Goal: Task Accomplishment & Management: Manage account settings

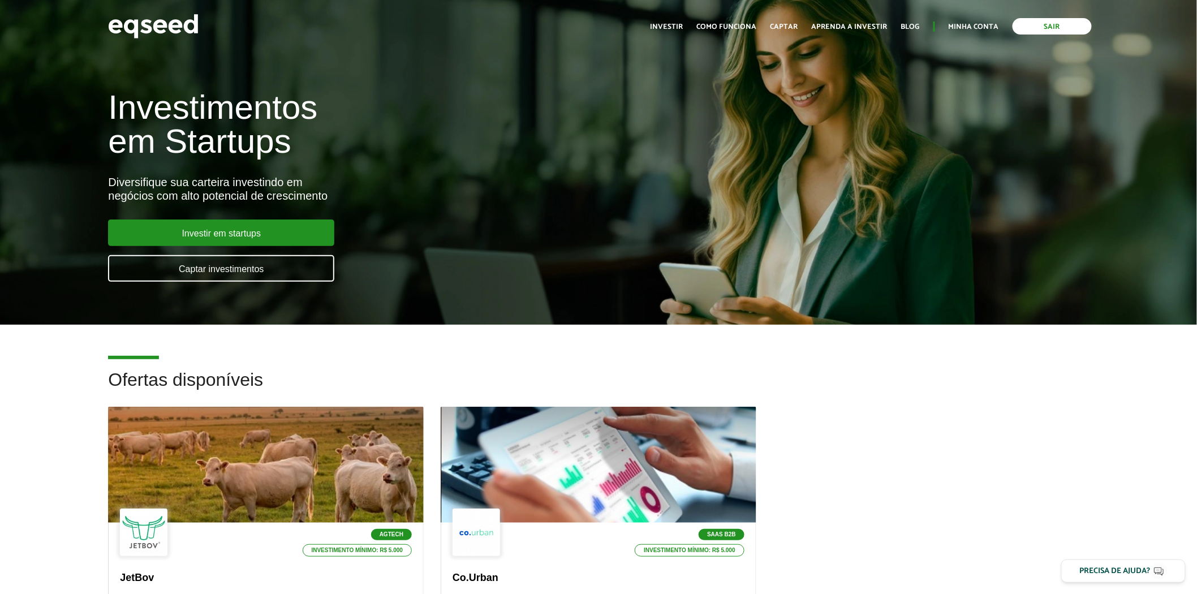
click at [1050, 31] on link "Sair" at bounding box center [1052, 26] width 79 height 16
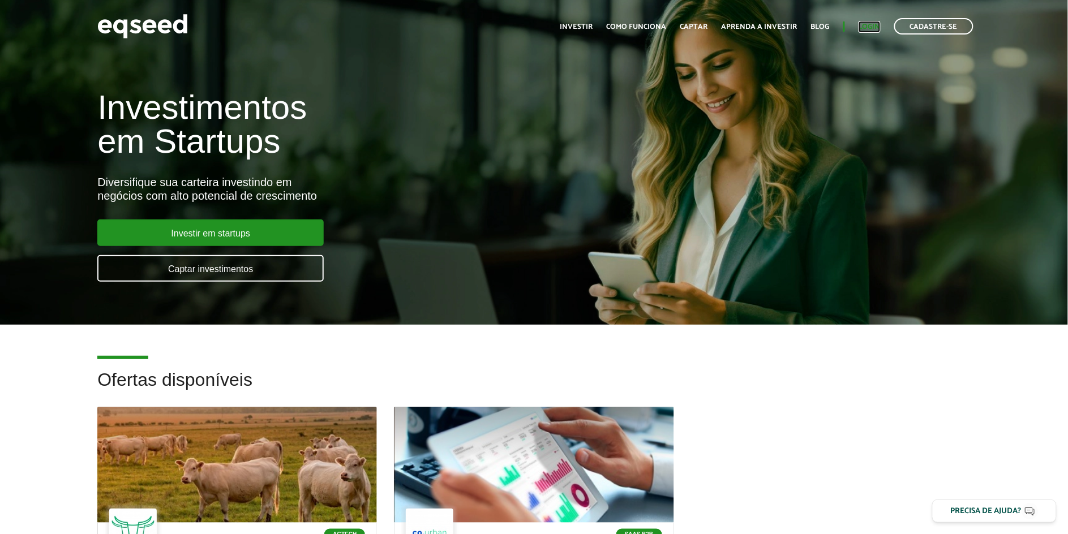
click at [865, 23] on link "Login" at bounding box center [869, 26] width 22 height 7
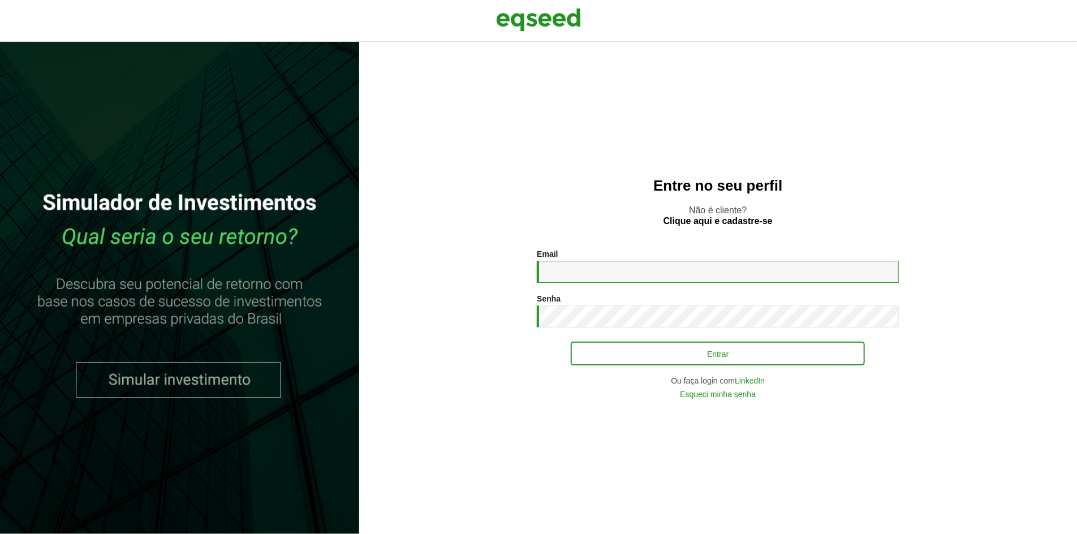
type input "**********"
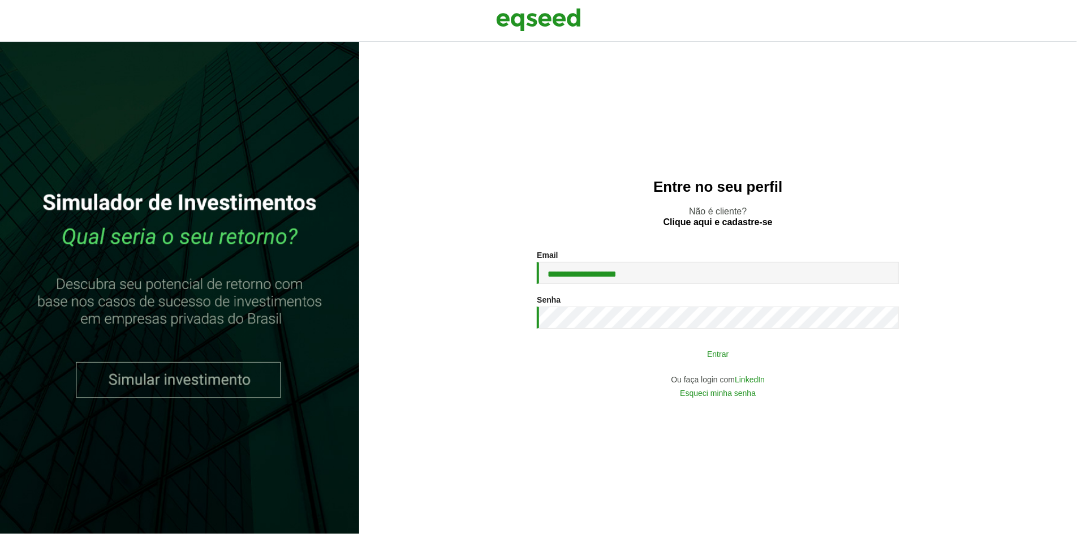
click at [600, 355] on button "Entrar" at bounding box center [718, 353] width 294 height 21
